Goal: Information Seeking & Learning: Learn about a topic

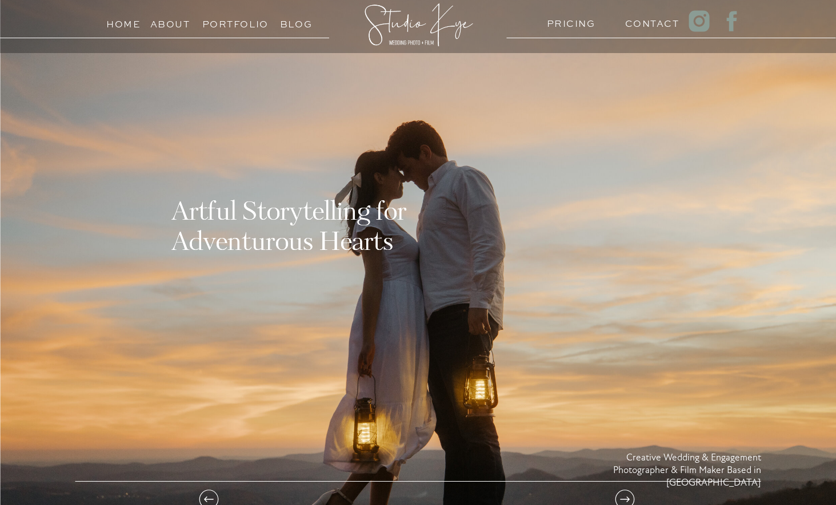
click at [175, 19] on h3 "About" at bounding box center [170, 21] width 40 height 11
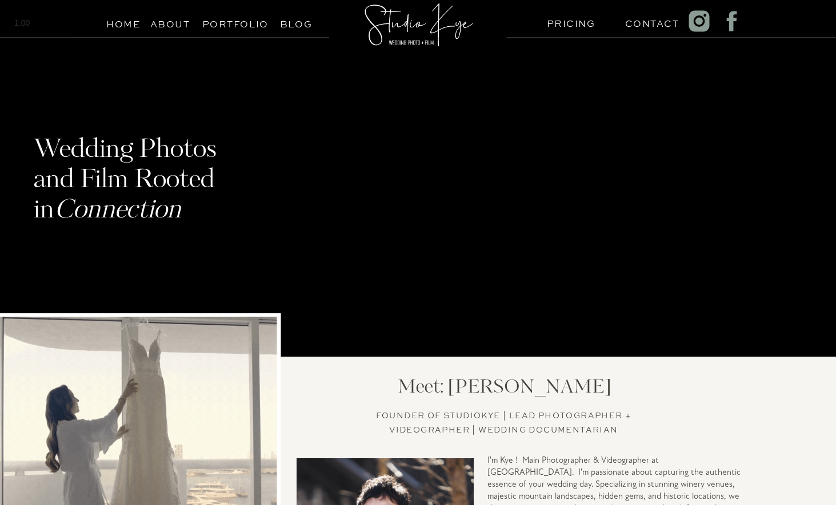
click at [166, 27] on h3 "About" at bounding box center [170, 21] width 40 height 11
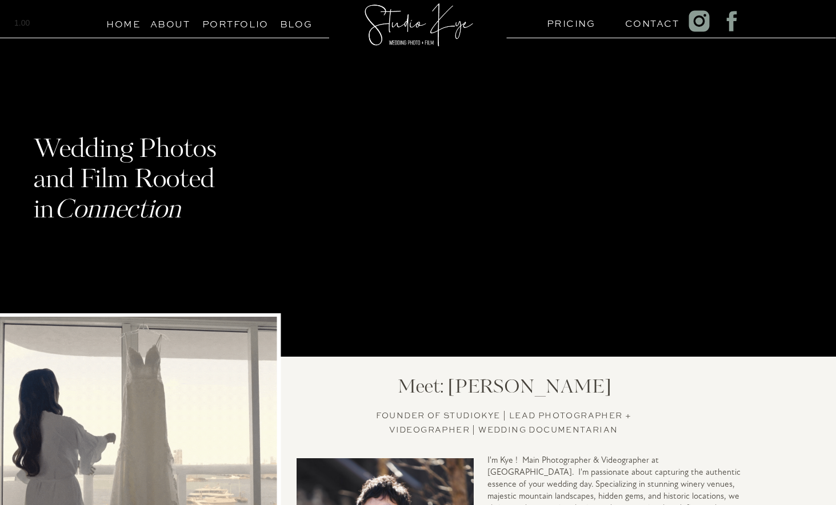
click at [574, 25] on h3 "PRICING" at bounding box center [569, 20] width 44 height 11
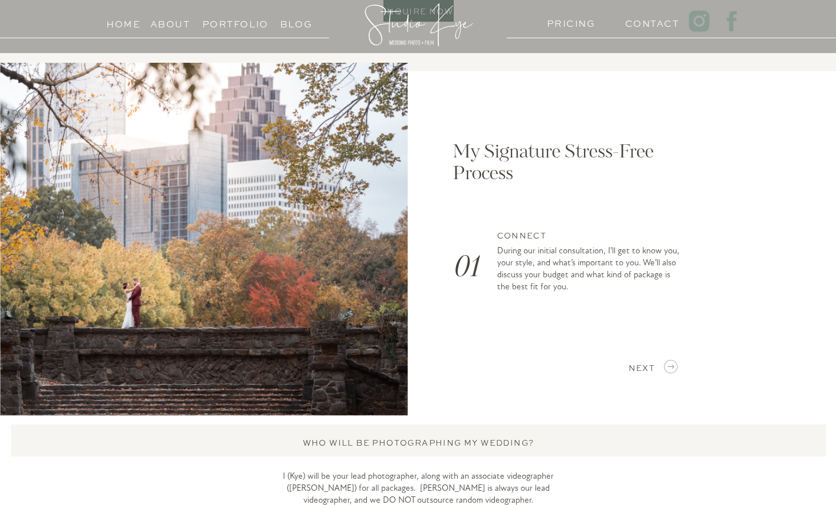
scroll to position [1597, 0]
